Goal: Task Accomplishment & Management: Use online tool/utility

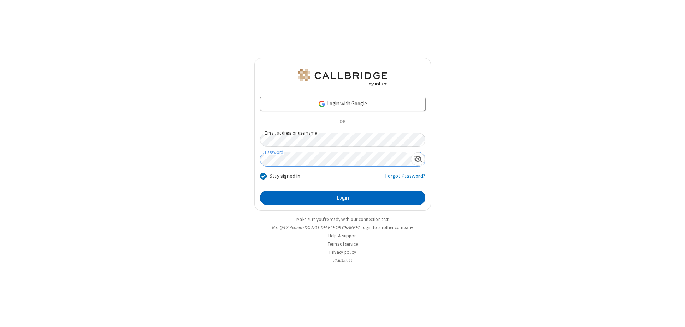
click at [342, 198] on button "Login" at bounding box center [342, 197] width 165 height 14
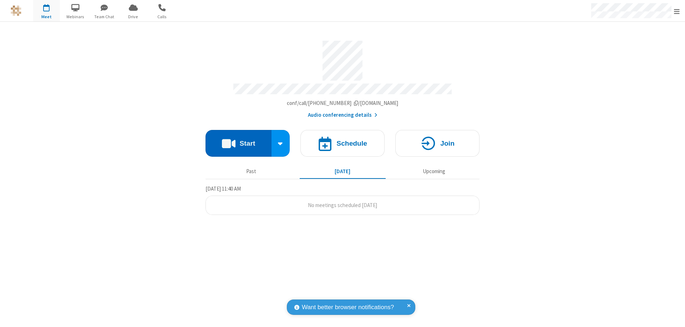
click at [238, 140] on button "Start" at bounding box center [238, 143] width 66 height 27
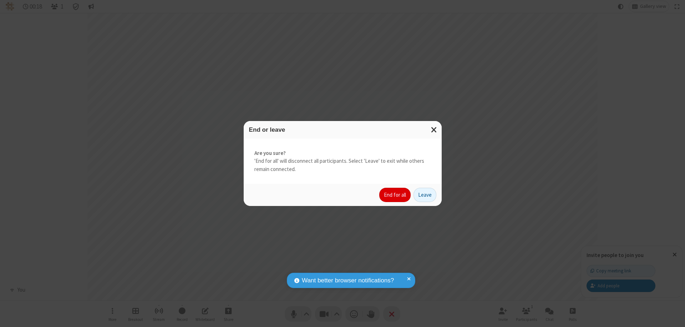
click at [395, 195] on button "End for all" at bounding box center [394, 195] width 31 height 14
